Goal: Check status: Check status

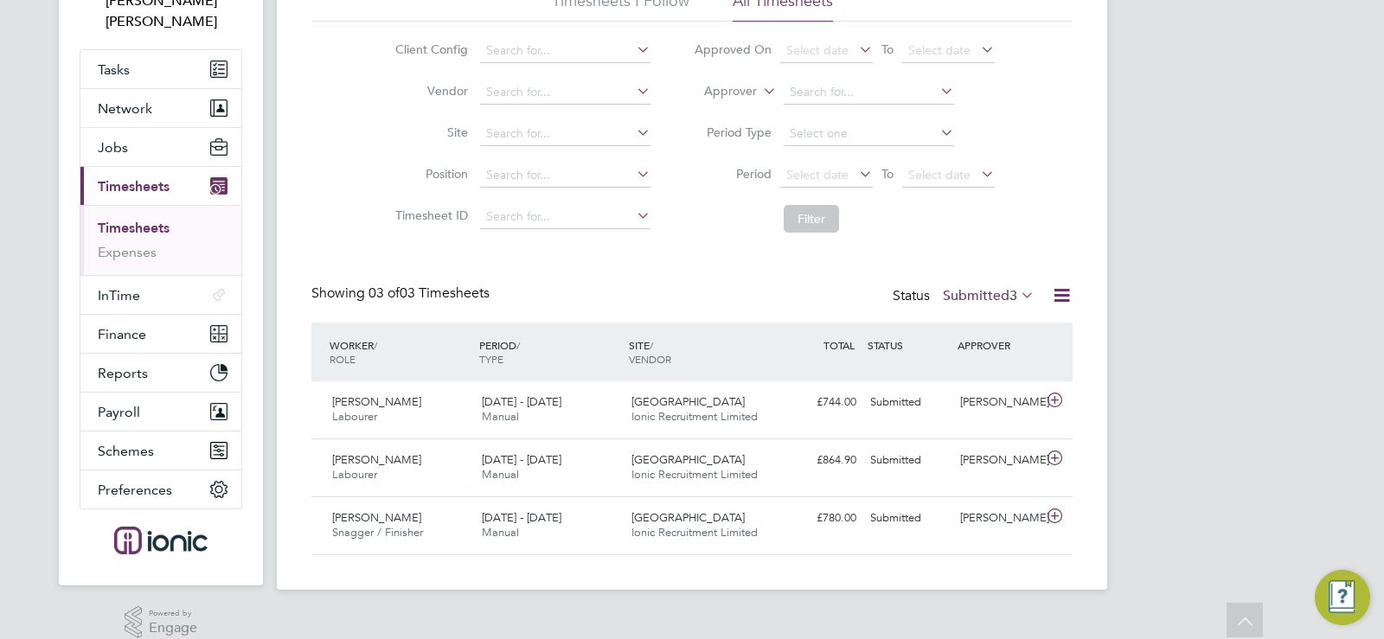
click at [982, 296] on label "Submitted 3" at bounding box center [989, 295] width 92 height 17
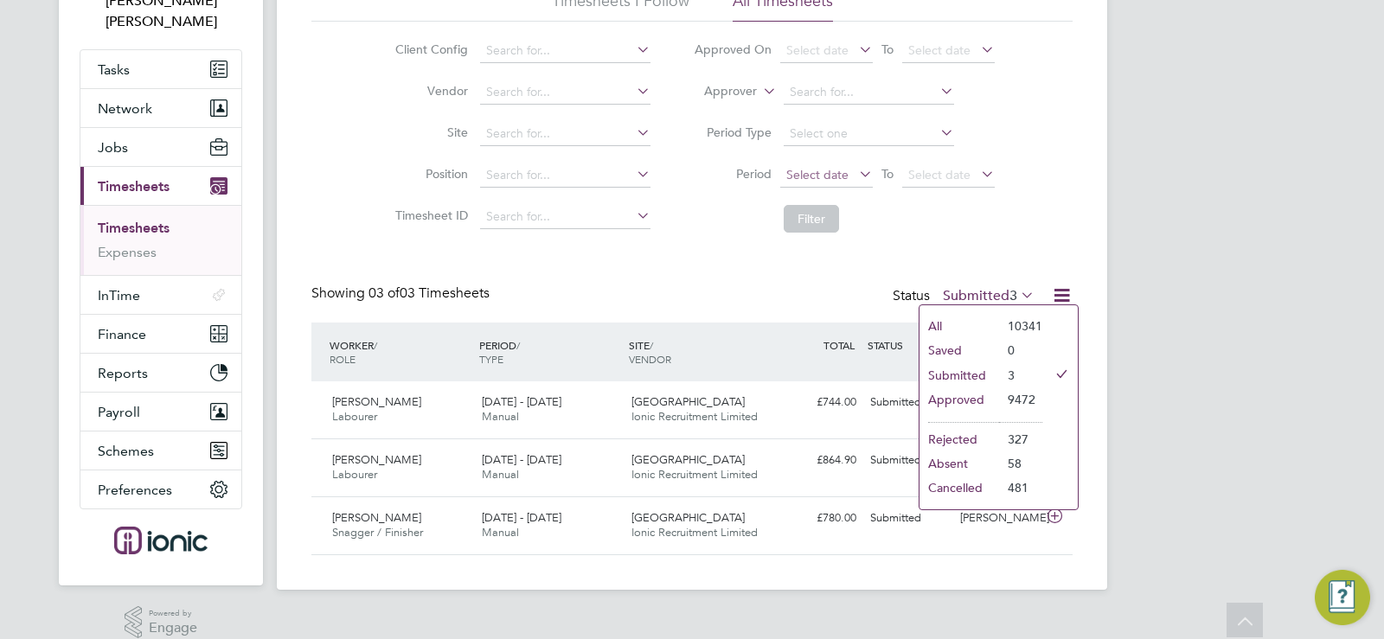
click at [848, 182] on span "Select date" at bounding box center [826, 175] width 93 height 23
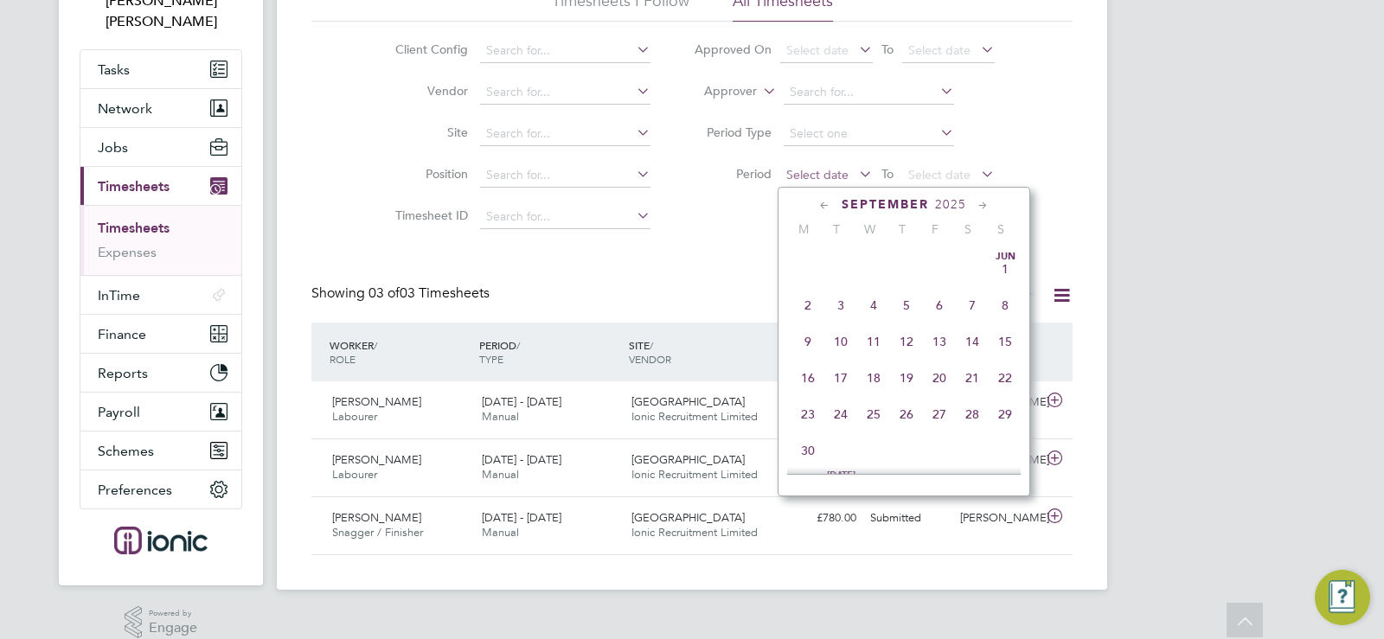
scroll to position [637, 0]
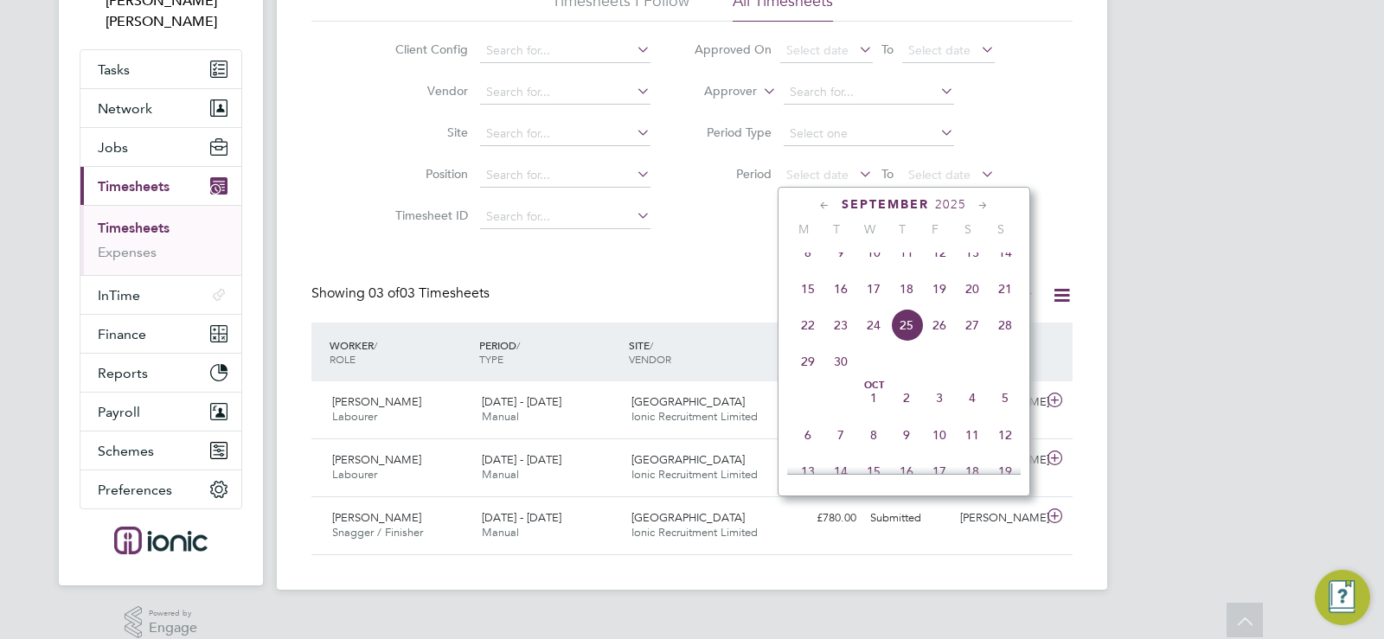
drag, startPoint x: 811, startPoint y: 309, endPoint x: 814, endPoint y: 300, distance: 9.0
click at [810, 305] on span "15" at bounding box center [807, 288] width 33 height 33
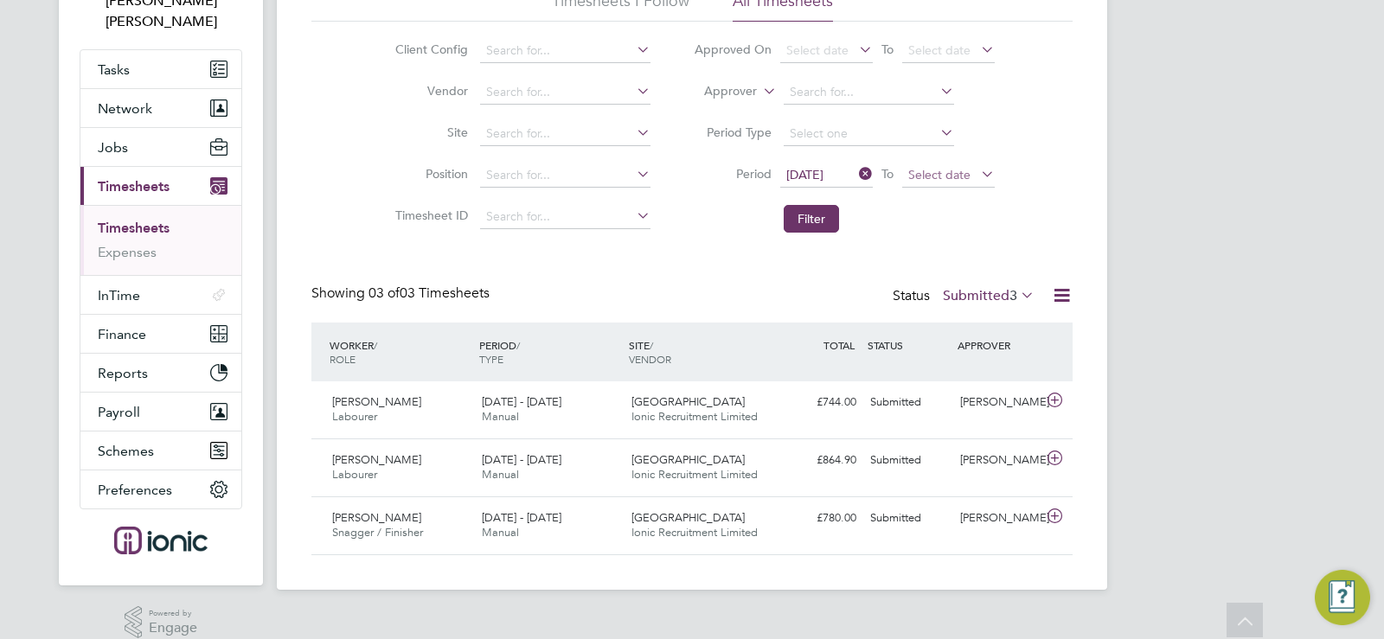
click at [974, 165] on span "Select date" at bounding box center [948, 175] width 93 height 23
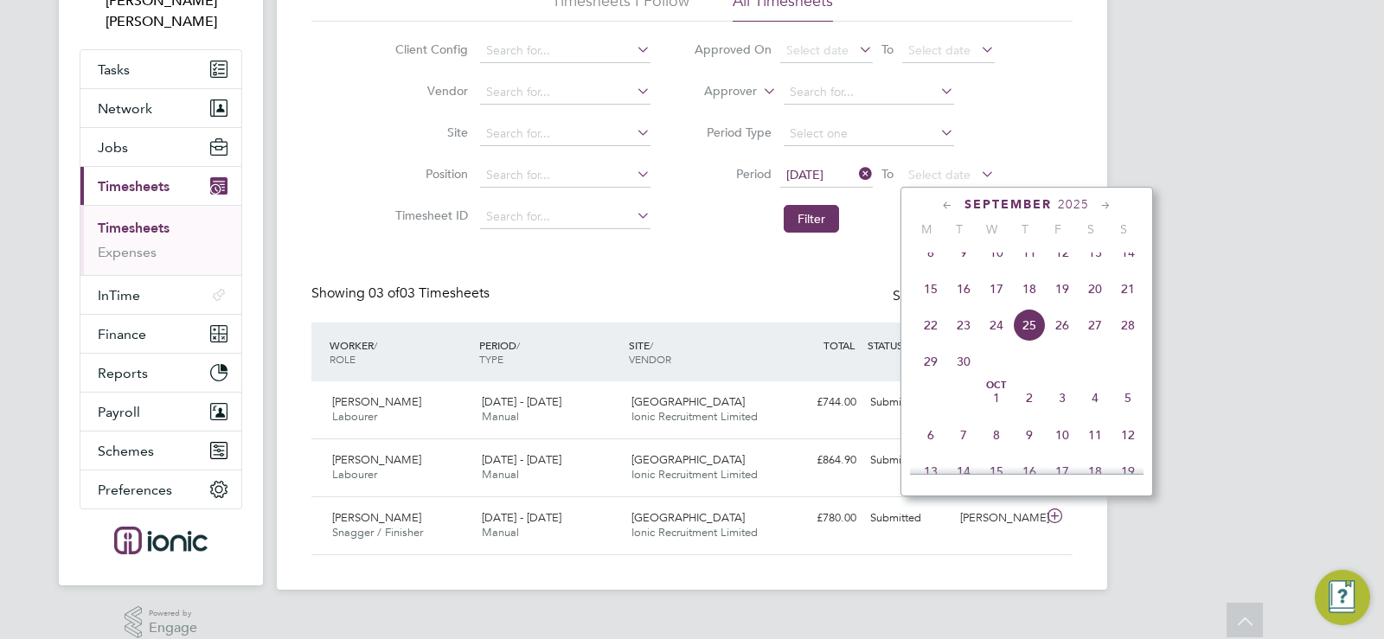
click at [1119, 304] on span "21" at bounding box center [1127, 288] width 33 height 33
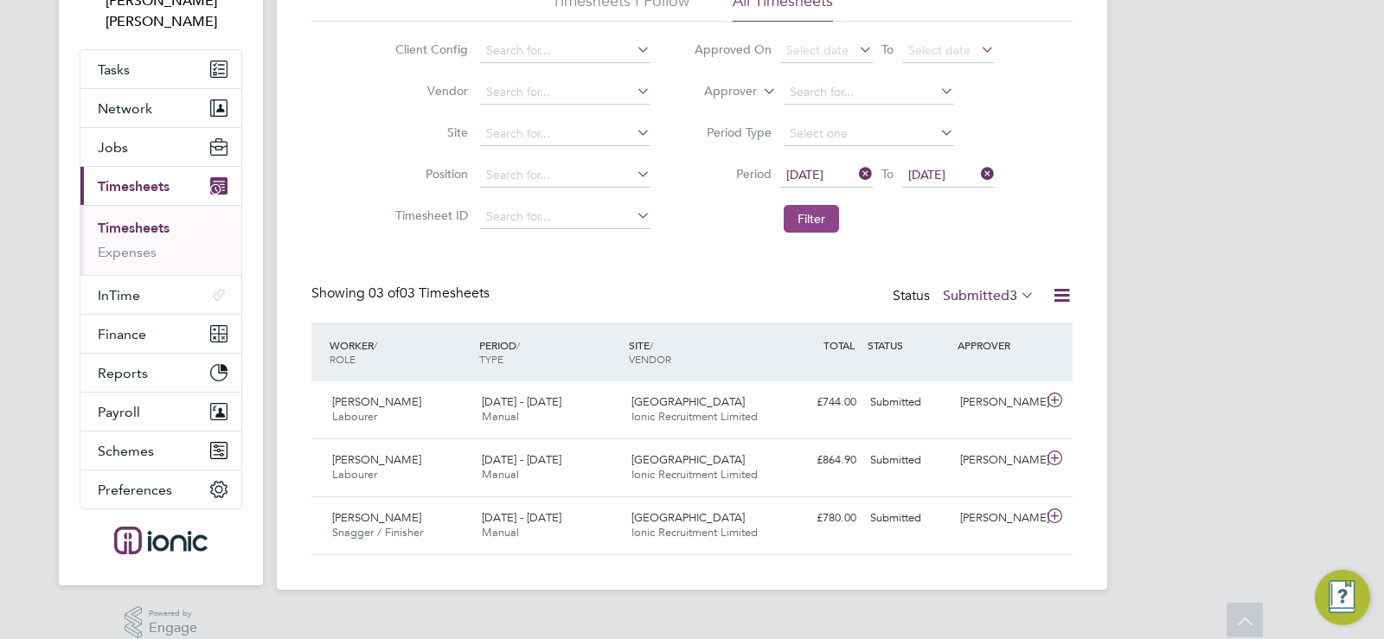
click at [817, 216] on button "Filter" at bounding box center [811, 219] width 55 height 28
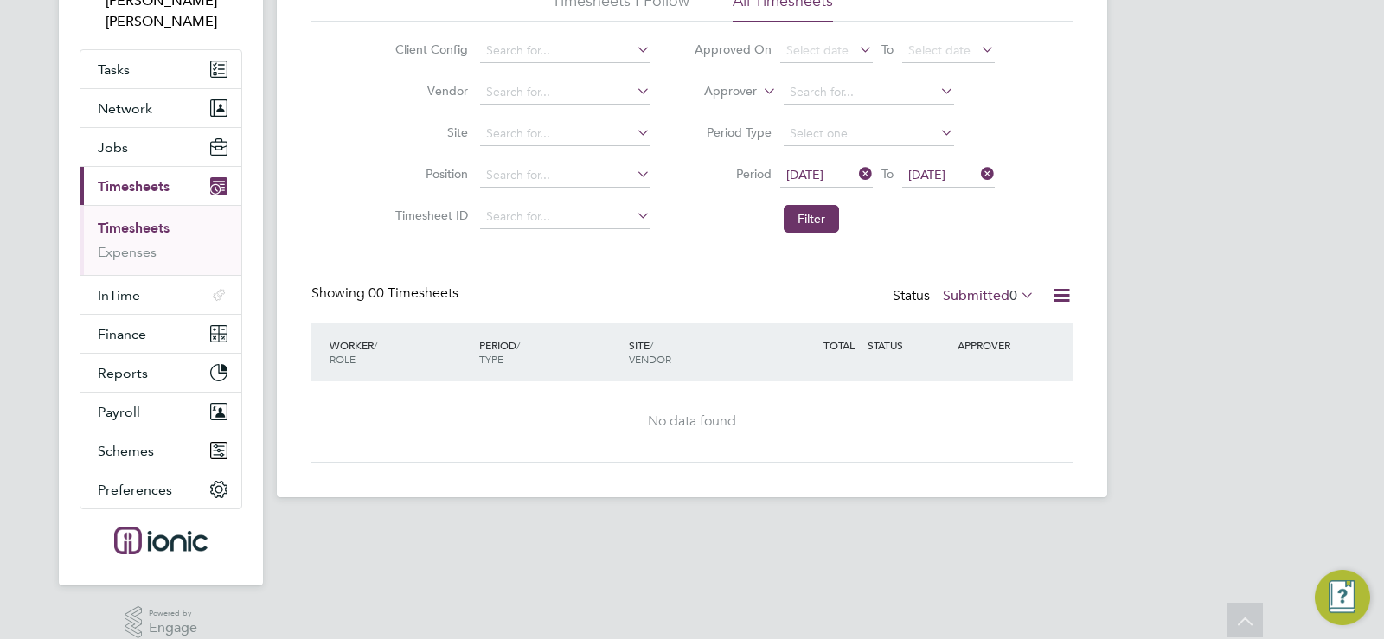
click at [957, 291] on label "Submitted 0" at bounding box center [989, 295] width 92 height 17
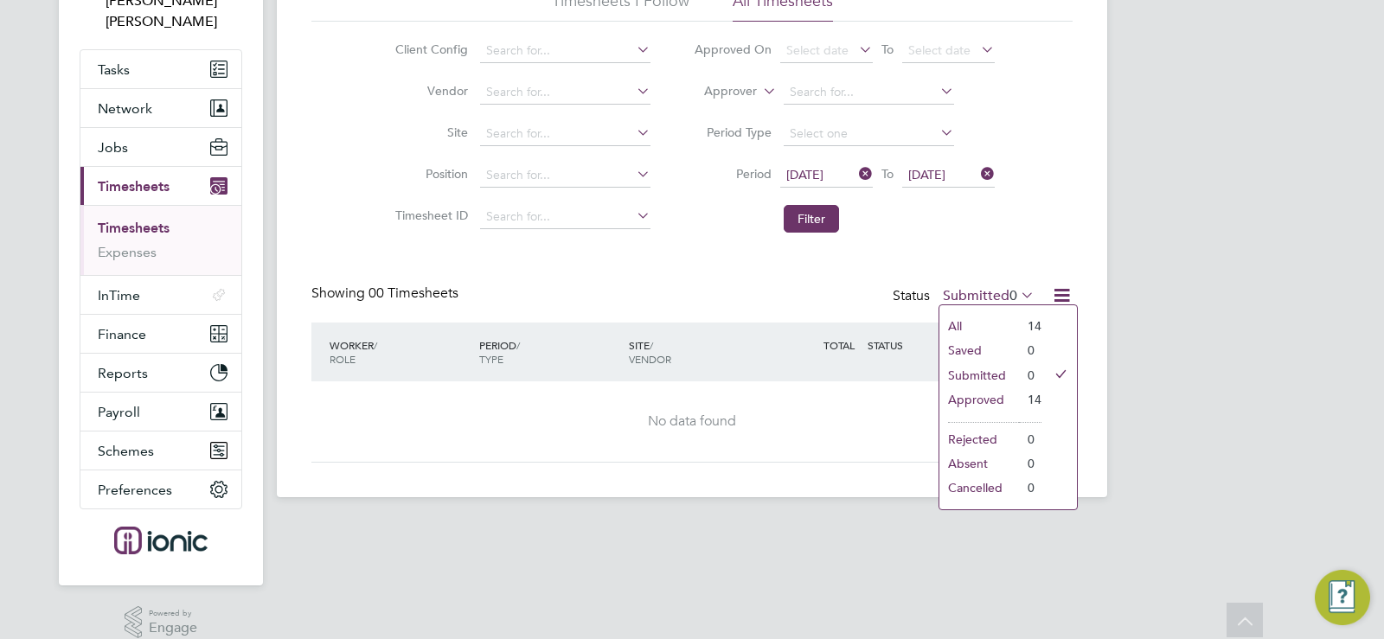
click at [966, 398] on li "Approved" at bounding box center [979, 399] width 80 height 24
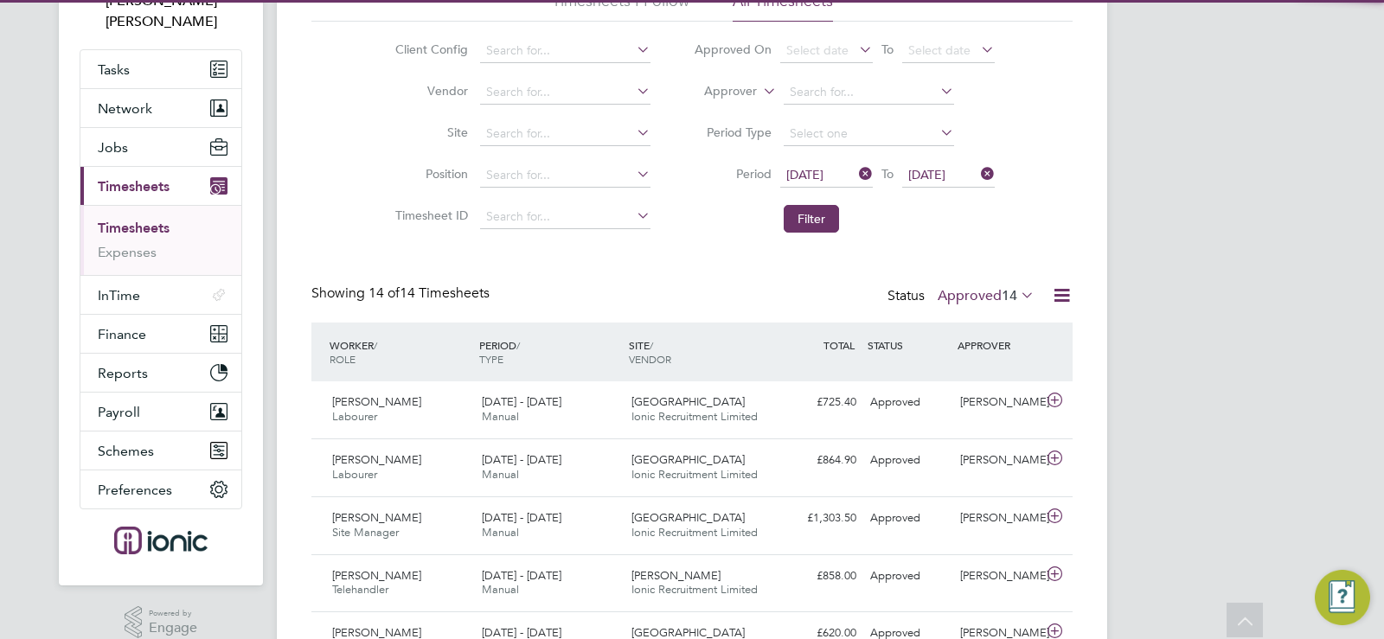
scroll to position [44, 150]
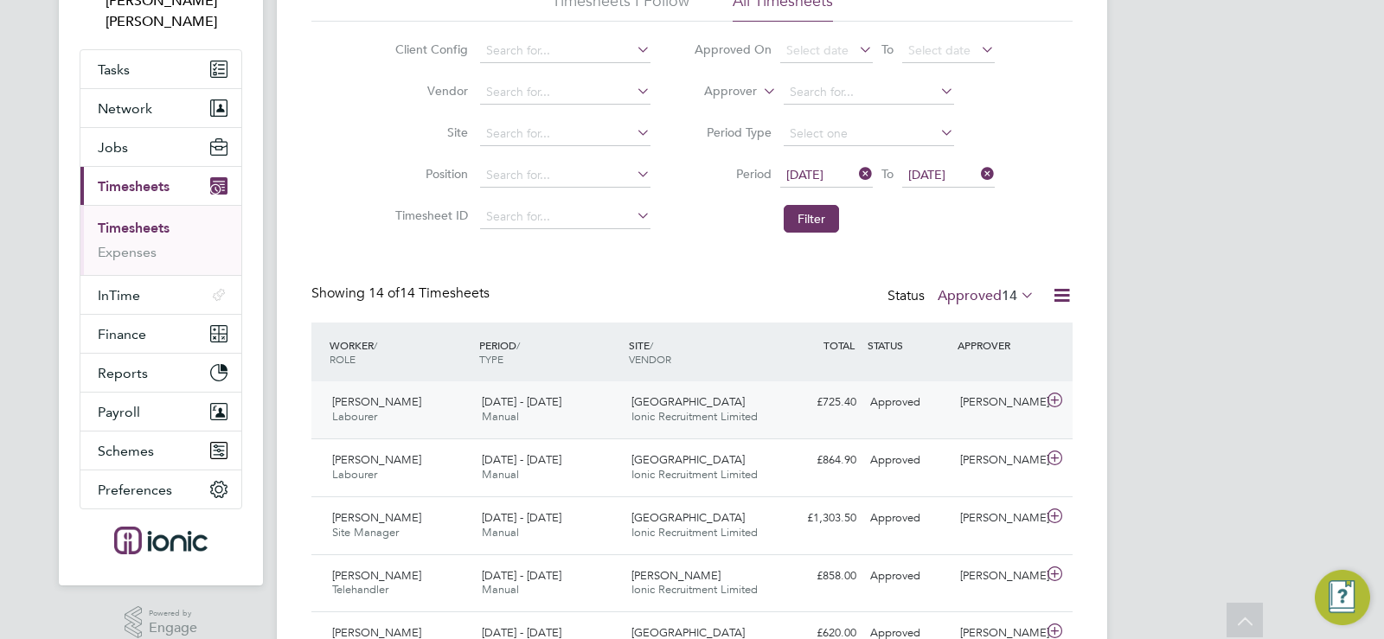
click at [397, 414] on div "[PERSON_NAME] Labourer [DATE] - [DATE]" at bounding box center [400, 409] width 150 height 43
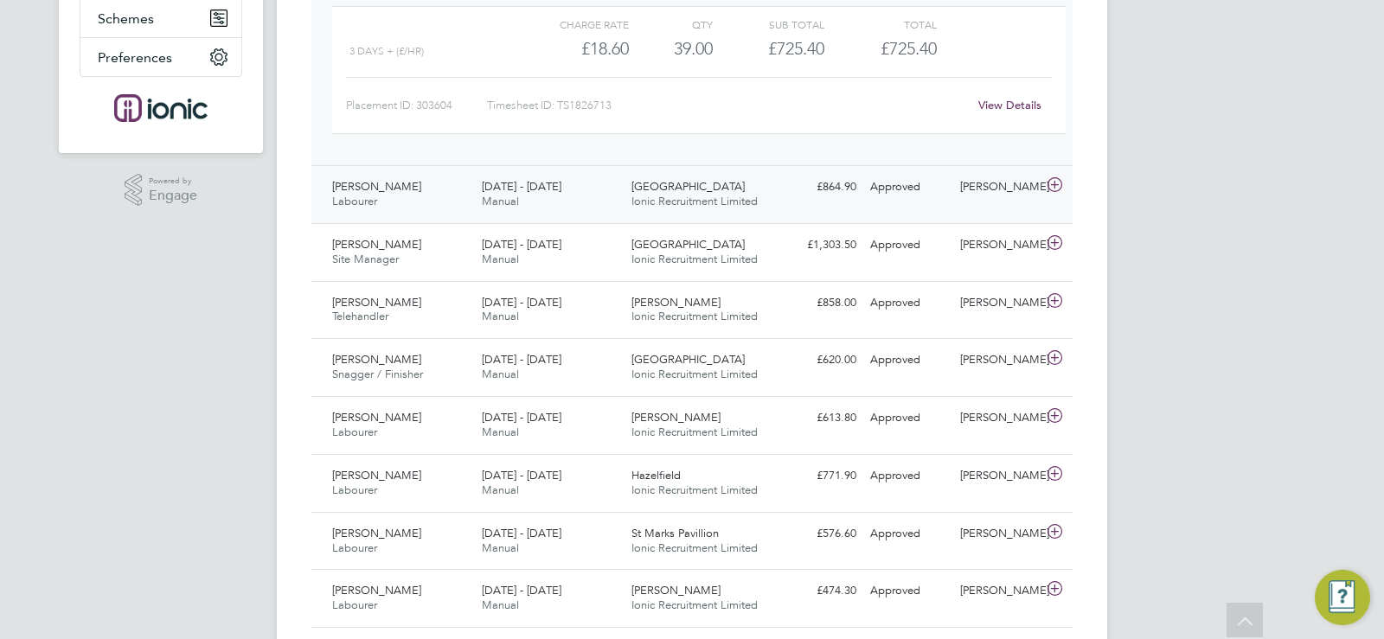
click at [428, 202] on div "[PERSON_NAME] Labourer [DATE] - [DATE]" at bounding box center [400, 194] width 150 height 43
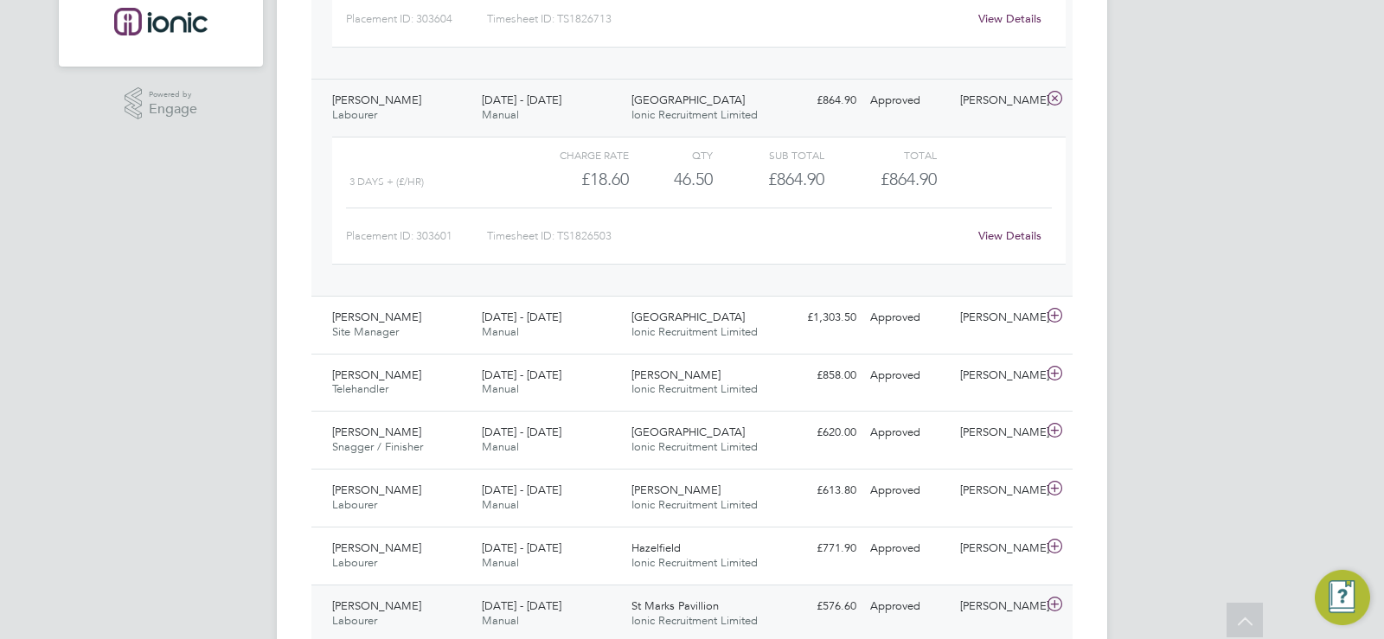
drag, startPoint x: 345, startPoint y: 441, endPoint x: 324, endPoint y: 601, distance: 161.3
click at [346, 441] on span "Snagger / Finisher" at bounding box center [377, 446] width 91 height 15
